Goal: Transaction & Acquisition: Purchase product/service

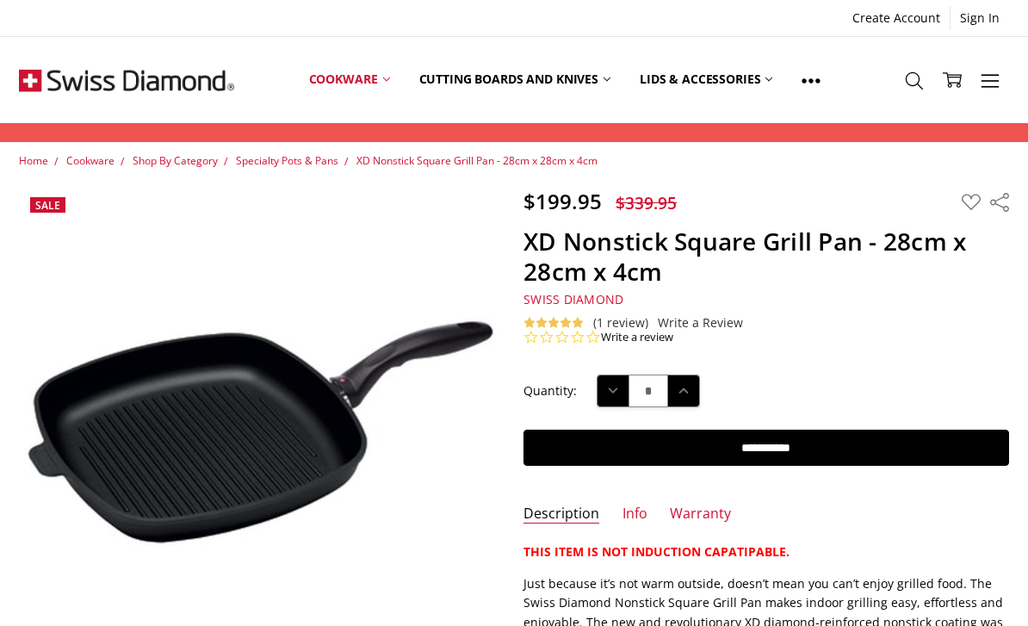
click at [715, 77] on link "Lids & Accessories" at bounding box center [706, 79] width 162 height 77
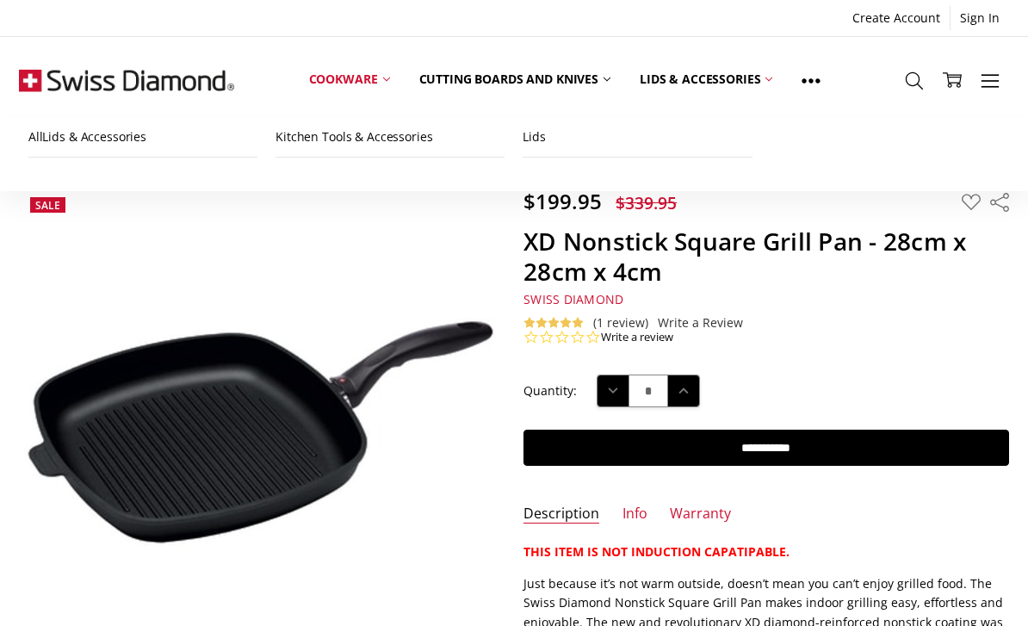
click at [705, 77] on link "Lids & Accessories" at bounding box center [706, 79] width 162 height 77
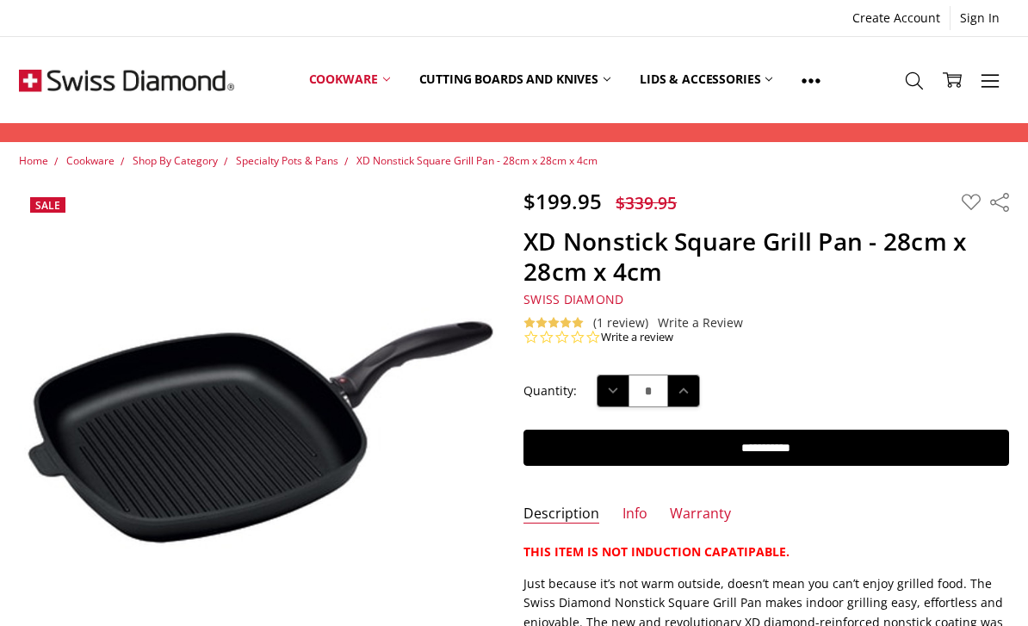
click at [756, 84] on link "Lids & Accessories" at bounding box center [706, 79] width 162 height 77
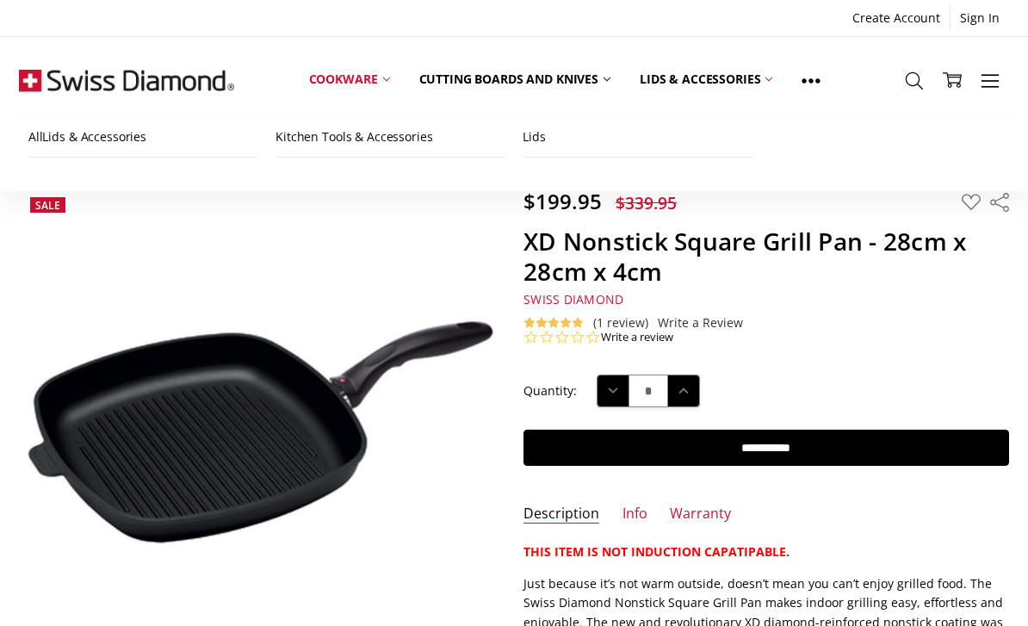
click at [78, 141] on link "All Lids & Accessories" at bounding box center [142, 137] width 229 height 39
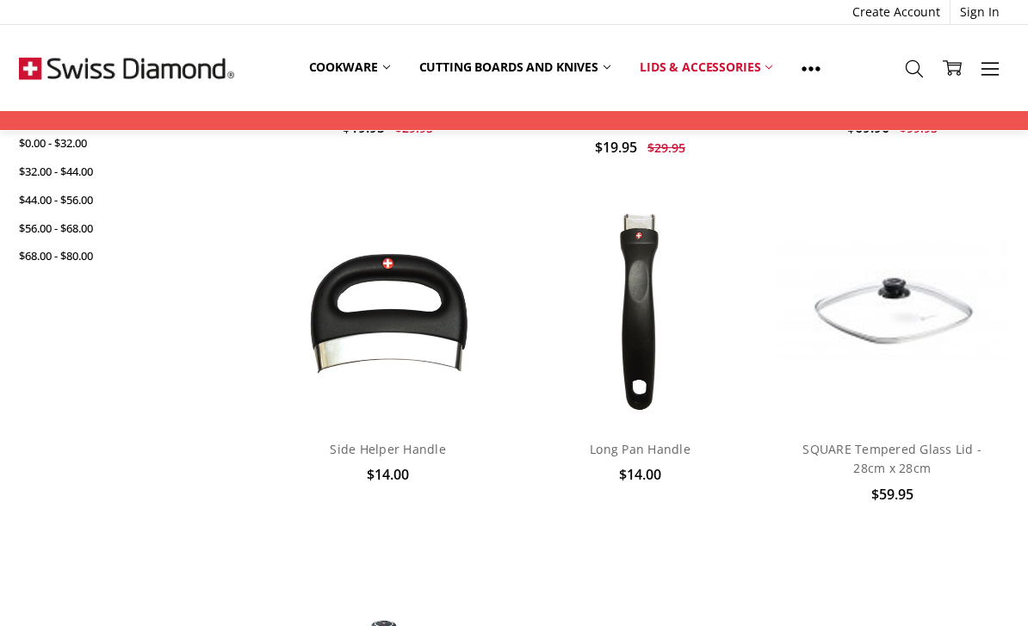
scroll to position [419, 0]
click at [904, 462] on link "SQUARE Tempered Glass Lid - 28cm x 28cm" at bounding box center [892, 459] width 179 height 35
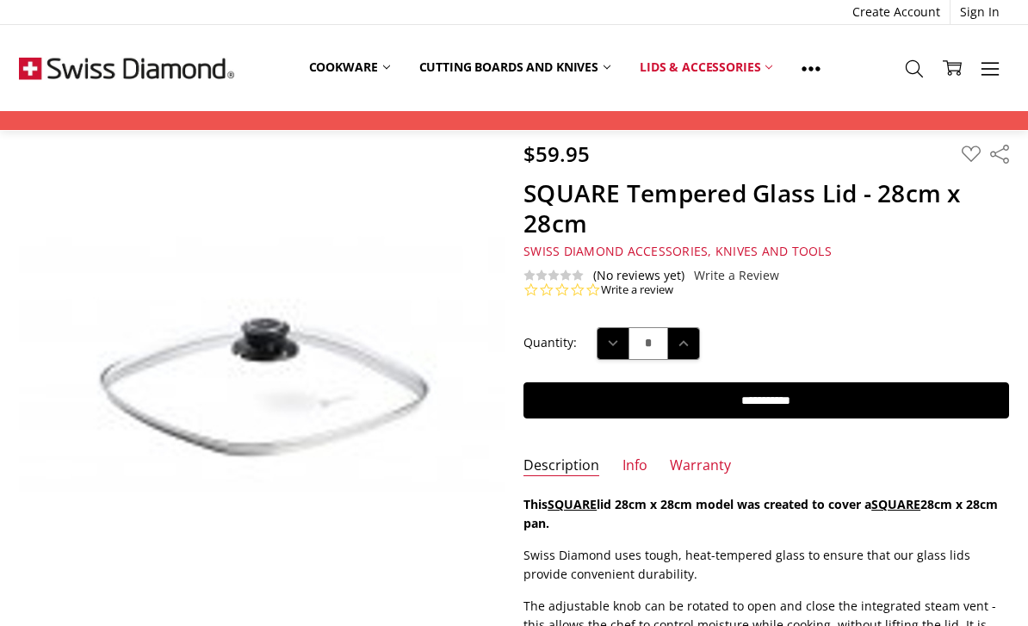
scroll to position [30, 0]
